Goal: Information Seeking & Learning: Learn about a topic

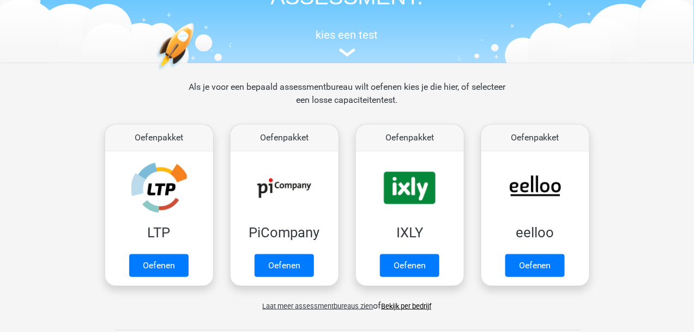
scroll to position [110, 0]
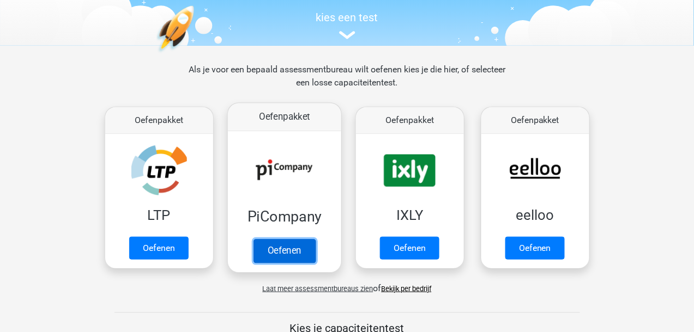
click at [284, 244] on link "Oefenen" at bounding box center [284, 251] width 62 height 24
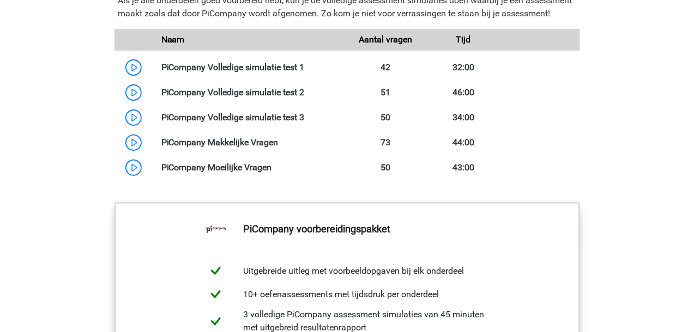
scroll to position [938, 0]
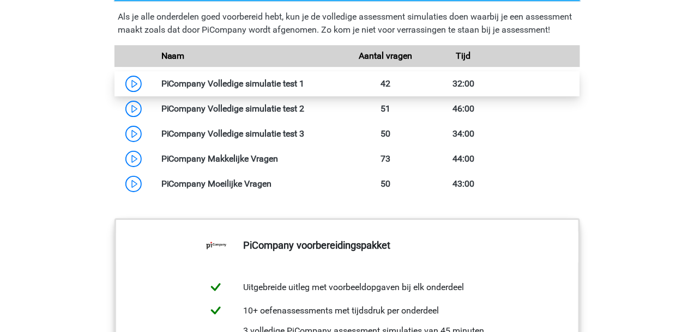
click at [305, 89] on link at bounding box center [305, 83] width 0 height 10
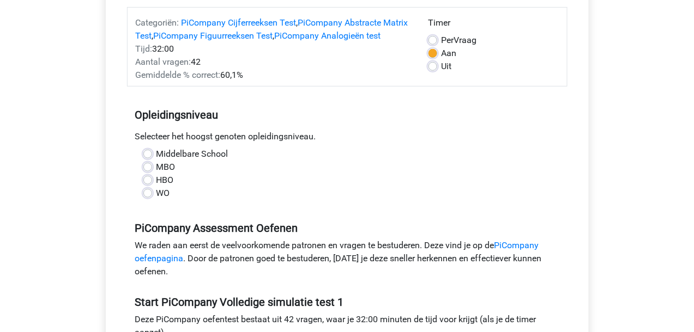
scroll to position [110, 0]
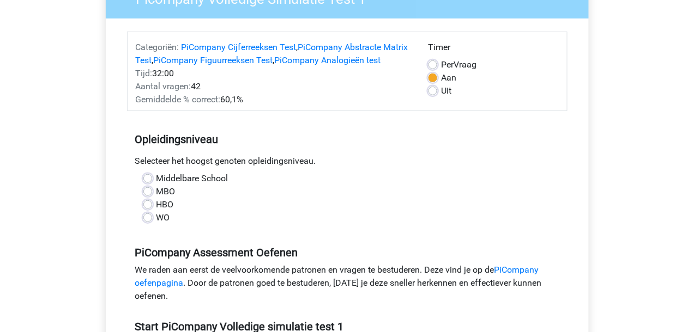
click at [155, 224] on div "WO" at bounding box center [347, 217] width 408 height 13
click at [156, 224] on label "WO" at bounding box center [163, 217] width 14 height 13
click at [150, 222] on input "WO" at bounding box center [147, 216] width 9 height 11
radio input "true"
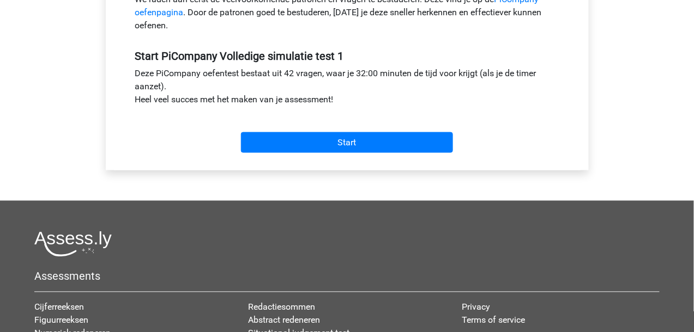
scroll to position [363, 0]
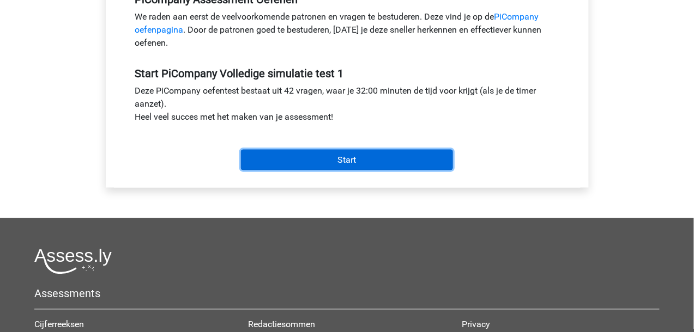
click at [370, 166] on input "Start" at bounding box center [347, 160] width 212 height 21
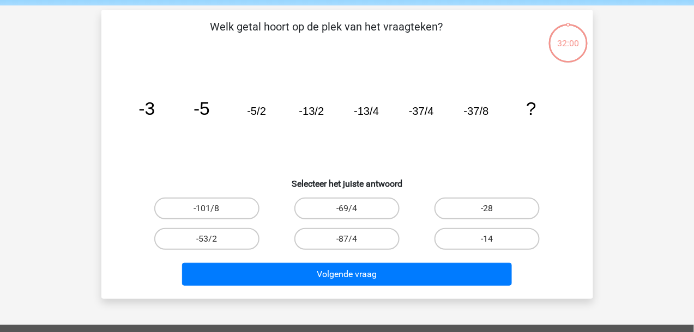
scroll to position [55, 0]
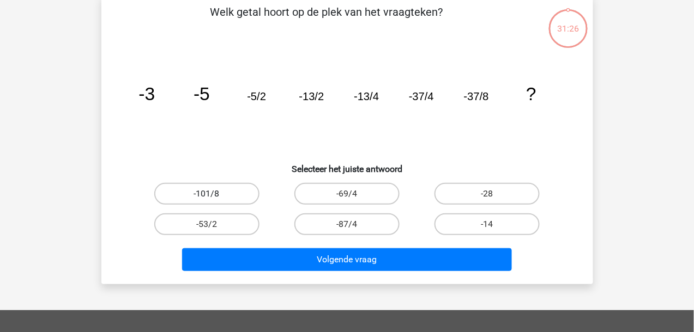
click at [225, 190] on label "-101/8" at bounding box center [206, 194] width 105 height 22
click at [214, 194] on input "-101/8" at bounding box center [210, 197] width 7 height 7
radio input "true"
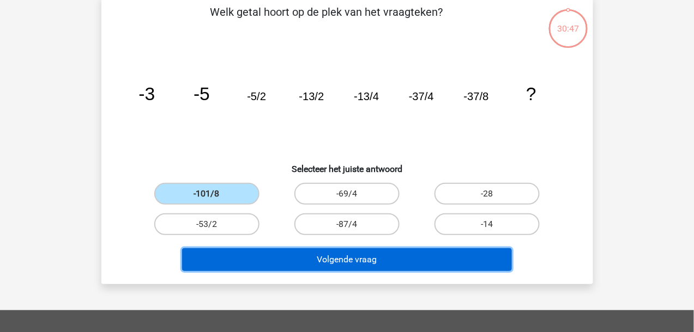
click at [385, 253] on button "Volgende vraag" at bounding box center [347, 259] width 330 height 23
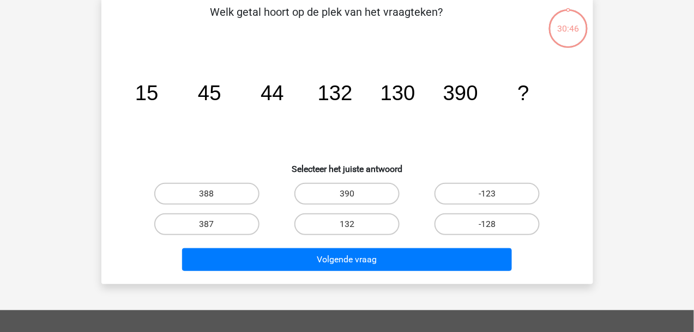
scroll to position [50, 0]
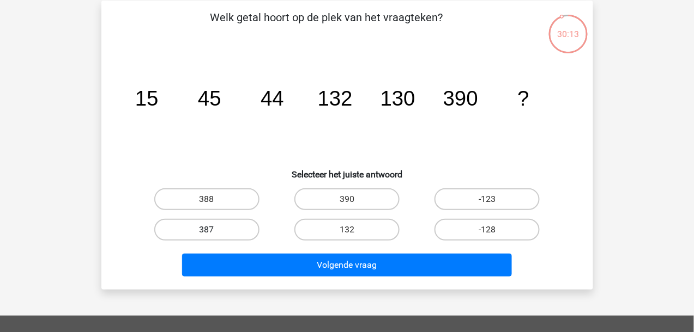
click at [224, 219] on label "387" at bounding box center [206, 230] width 105 height 22
click at [214, 230] on input "387" at bounding box center [210, 233] width 7 height 7
radio input "true"
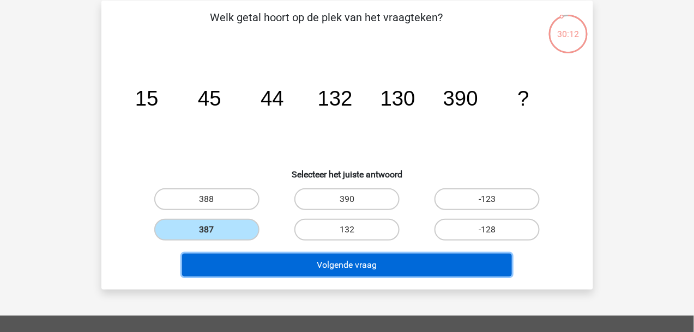
click at [295, 263] on button "Volgende vraag" at bounding box center [347, 265] width 330 height 23
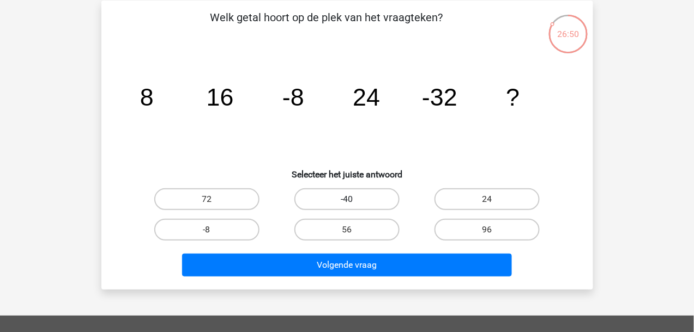
click at [377, 201] on label "-40" at bounding box center [346, 200] width 105 height 22
click at [354, 201] on input "-40" at bounding box center [350, 202] width 7 height 7
radio input "true"
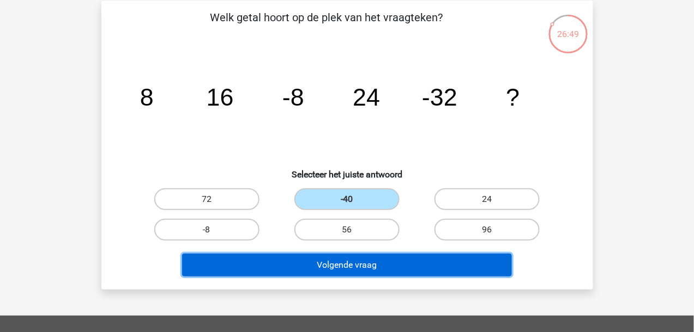
click at [378, 257] on button "Volgende vraag" at bounding box center [347, 265] width 330 height 23
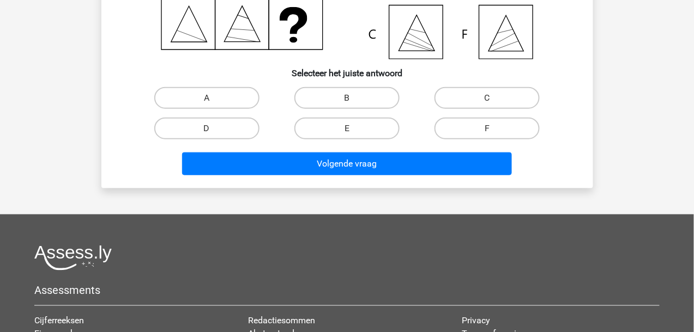
scroll to position [0, 0]
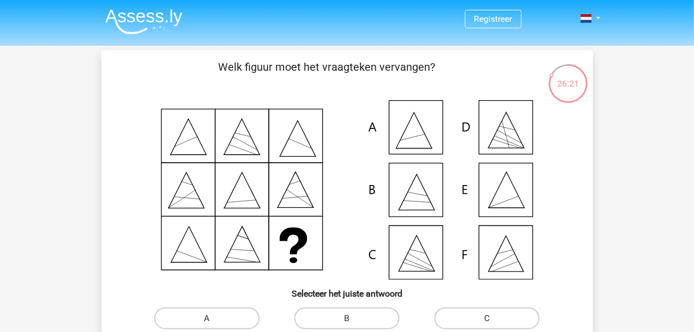
click at [493, 208] on icon at bounding box center [506, 190] width 36 height 36
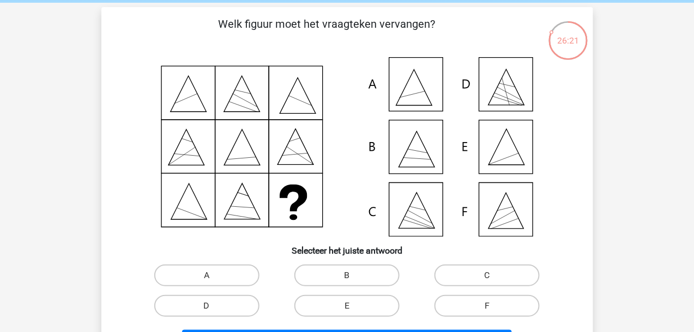
scroll to position [110, 0]
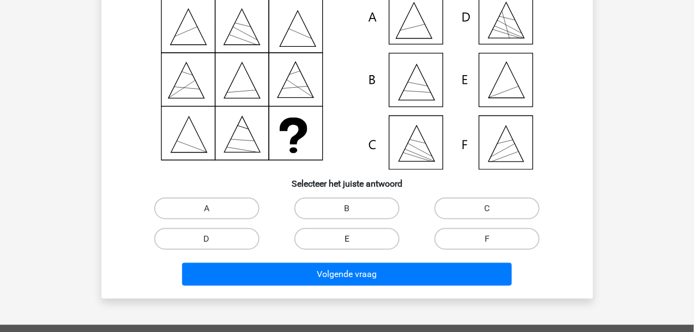
click at [336, 240] on label "E" at bounding box center [346, 239] width 105 height 22
click at [347, 240] on input "E" at bounding box center [350, 242] width 7 height 7
radio input "true"
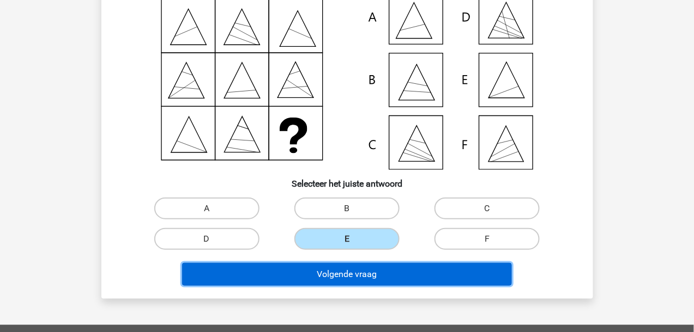
click at [337, 263] on button "Volgende vraag" at bounding box center [347, 274] width 330 height 23
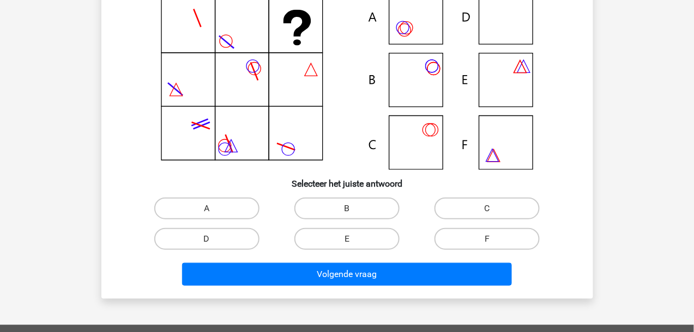
scroll to position [50, 0]
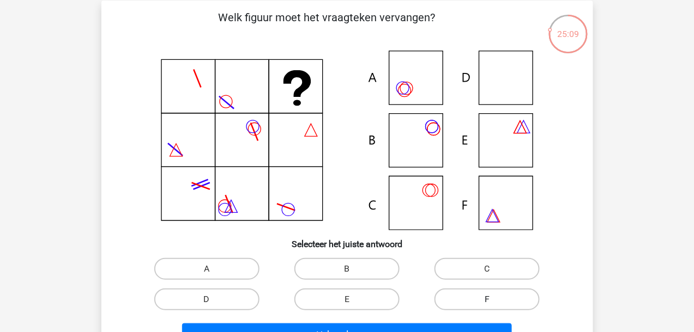
click at [451, 296] on label "F" at bounding box center [486, 300] width 105 height 22
click at [487, 300] on input "F" at bounding box center [490, 303] width 7 height 7
radio input "true"
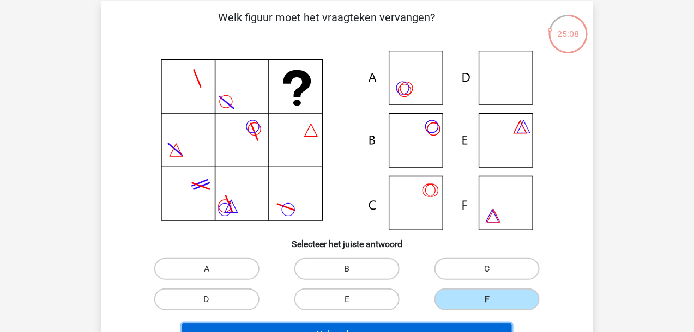
click at [376, 326] on button "Volgende vraag" at bounding box center [347, 335] width 330 height 23
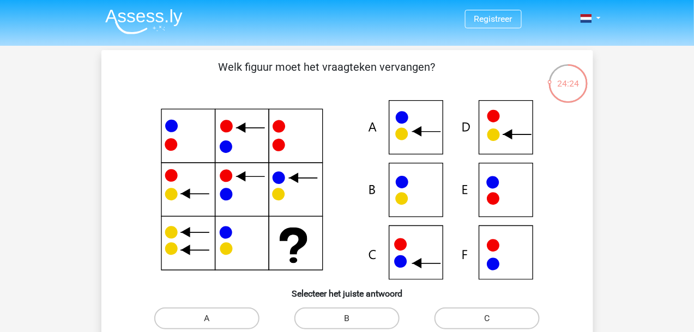
scroll to position [55, 0]
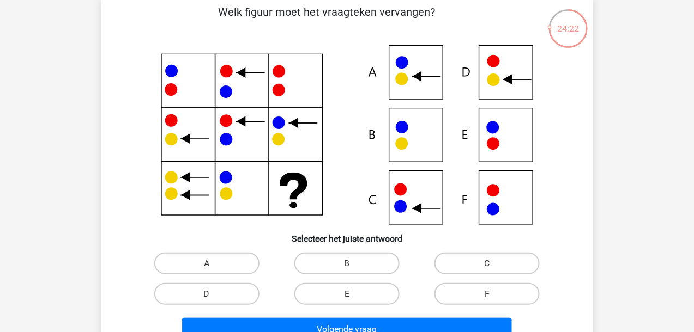
click at [489, 261] on label "C" at bounding box center [486, 264] width 105 height 22
click at [489, 264] on input "C" at bounding box center [490, 267] width 7 height 7
radio input "true"
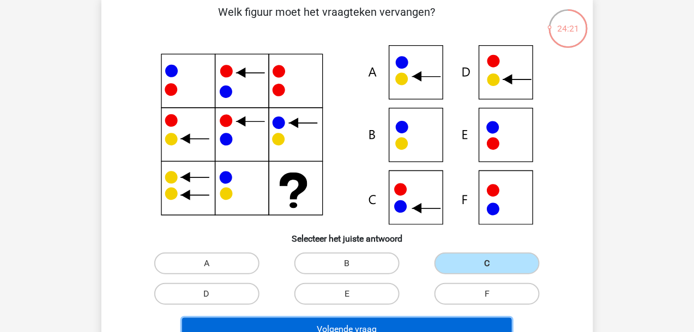
click at [367, 320] on button "Volgende vraag" at bounding box center [347, 329] width 330 height 23
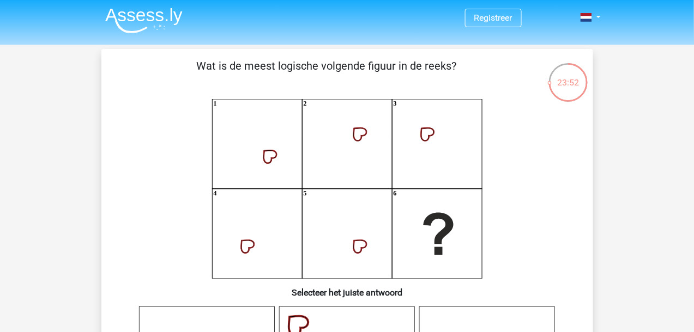
scroll to position [0, 0]
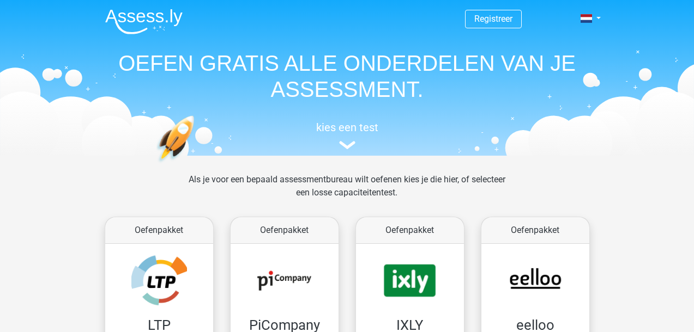
scroll to position [166, 0]
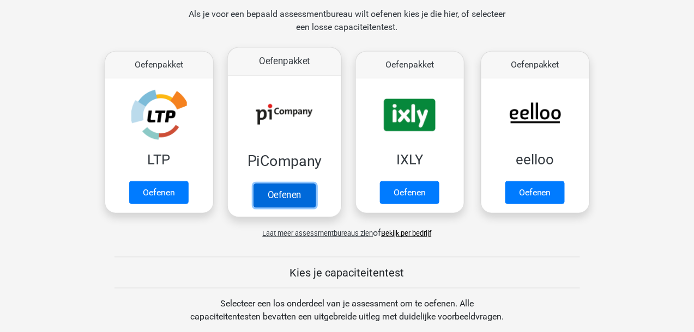
click at [302, 187] on link "Oefenen" at bounding box center [284, 196] width 62 height 24
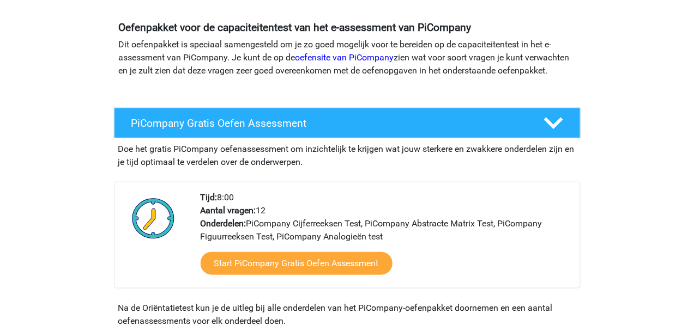
scroll to position [110, 0]
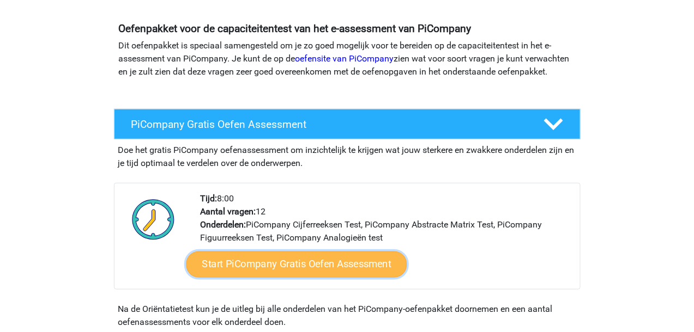
click at [297, 274] on link "Start PiCompany Gratis Oefen Assessment" at bounding box center [296, 265] width 221 height 26
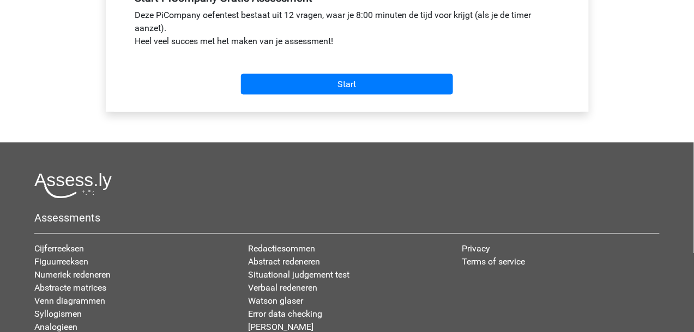
scroll to position [384, 0]
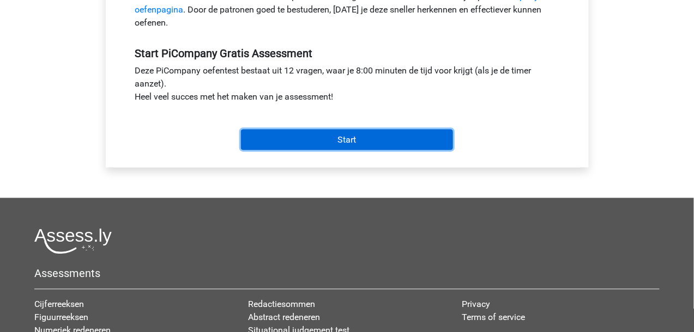
click at [359, 150] on input "Start" at bounding box center [347, 140] width 212 height 21
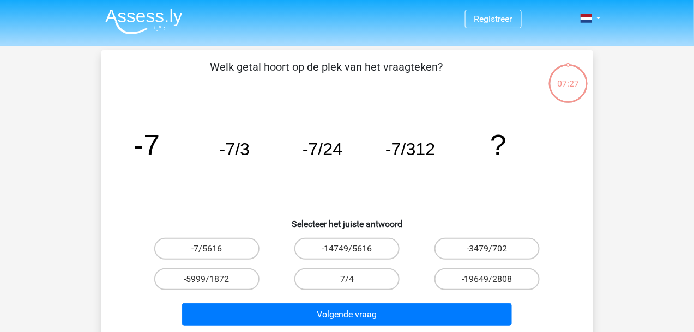
click at [258, 287] on div "-5999/1872" at bounding box center [206, 280] width 131 height 22
click at [254, 281] on label "-5999/1872" at bounding box center [206, 280] width 105 height 22
click at [214, 281] on input "-5999/1872" at bounding box center [210, 283] width 7 height 7
radio input "true"
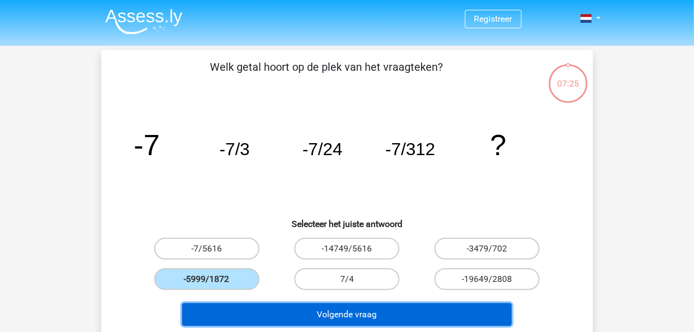
click at [326, 312] on button "Volgende vraag" at bounding box center [347, 314] width 330 height 23
